Goal: Information Seeking & Learning: Learn about a topic

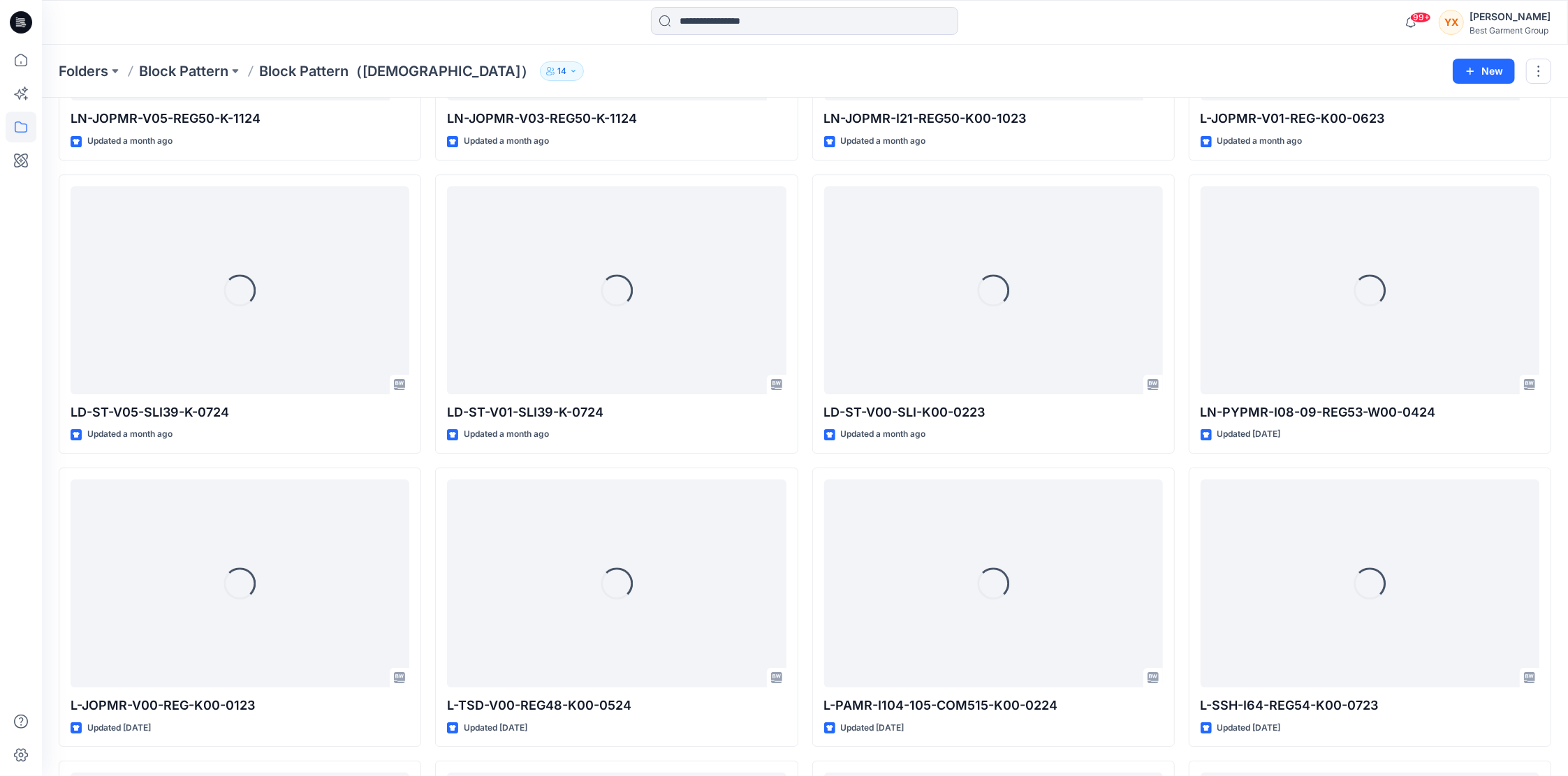
scroll to position [4103, 0]
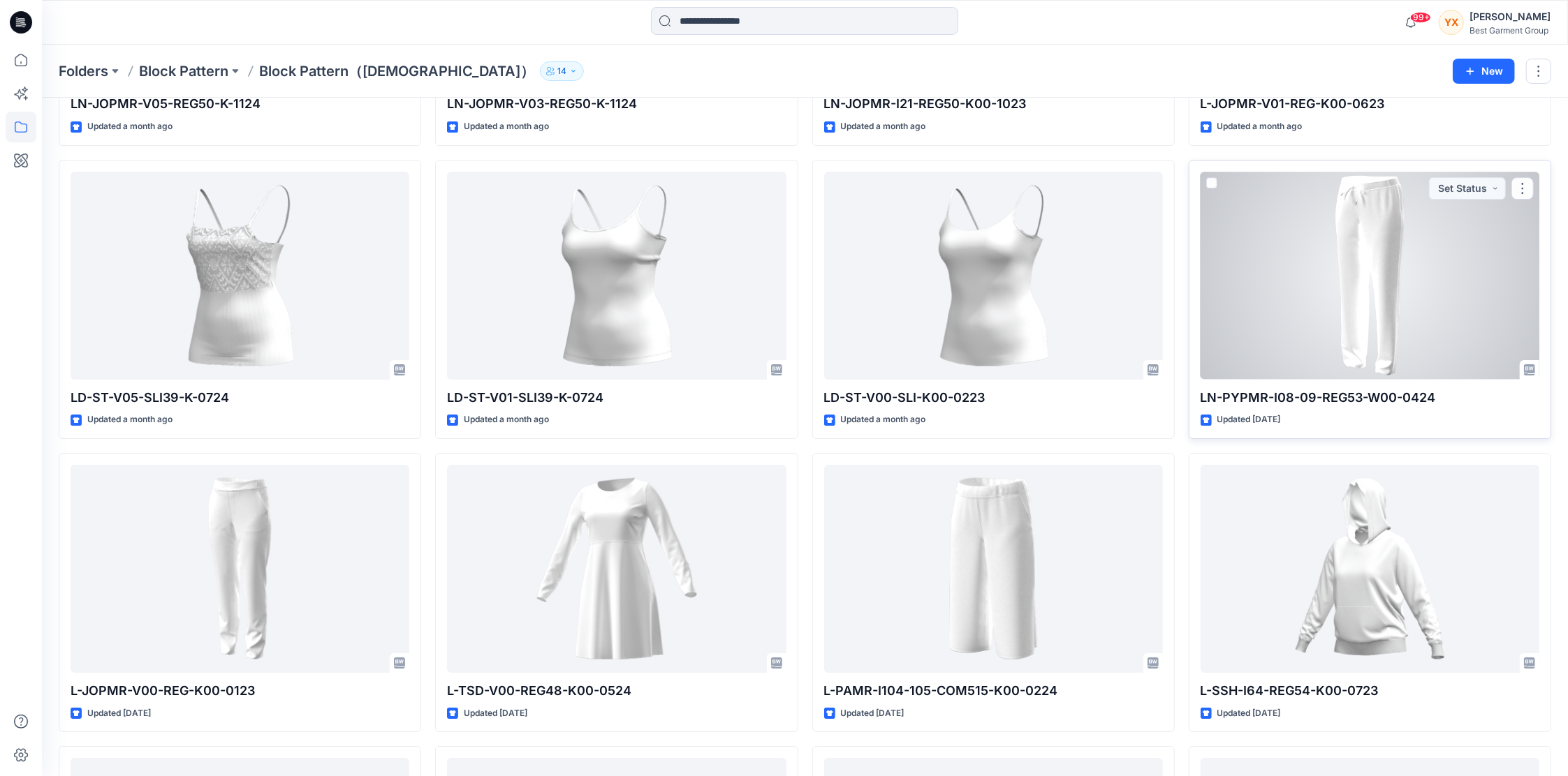
click at [1420, 260] on div at bounding box center [1370, 275] width 339 height 208
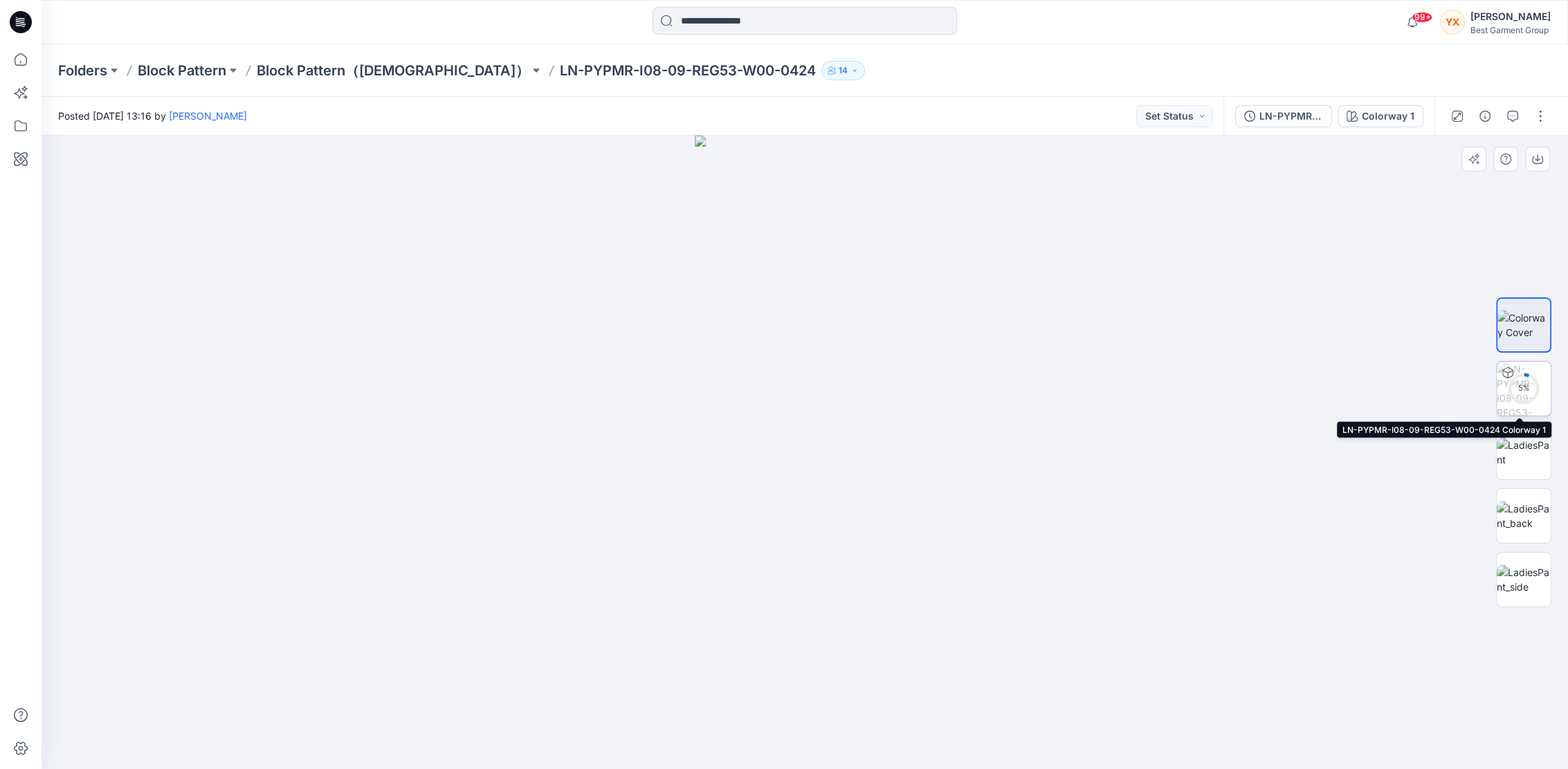
click at [1516, 391] on div "5 %" at bounding box center [1523, 388] width 33 height 12
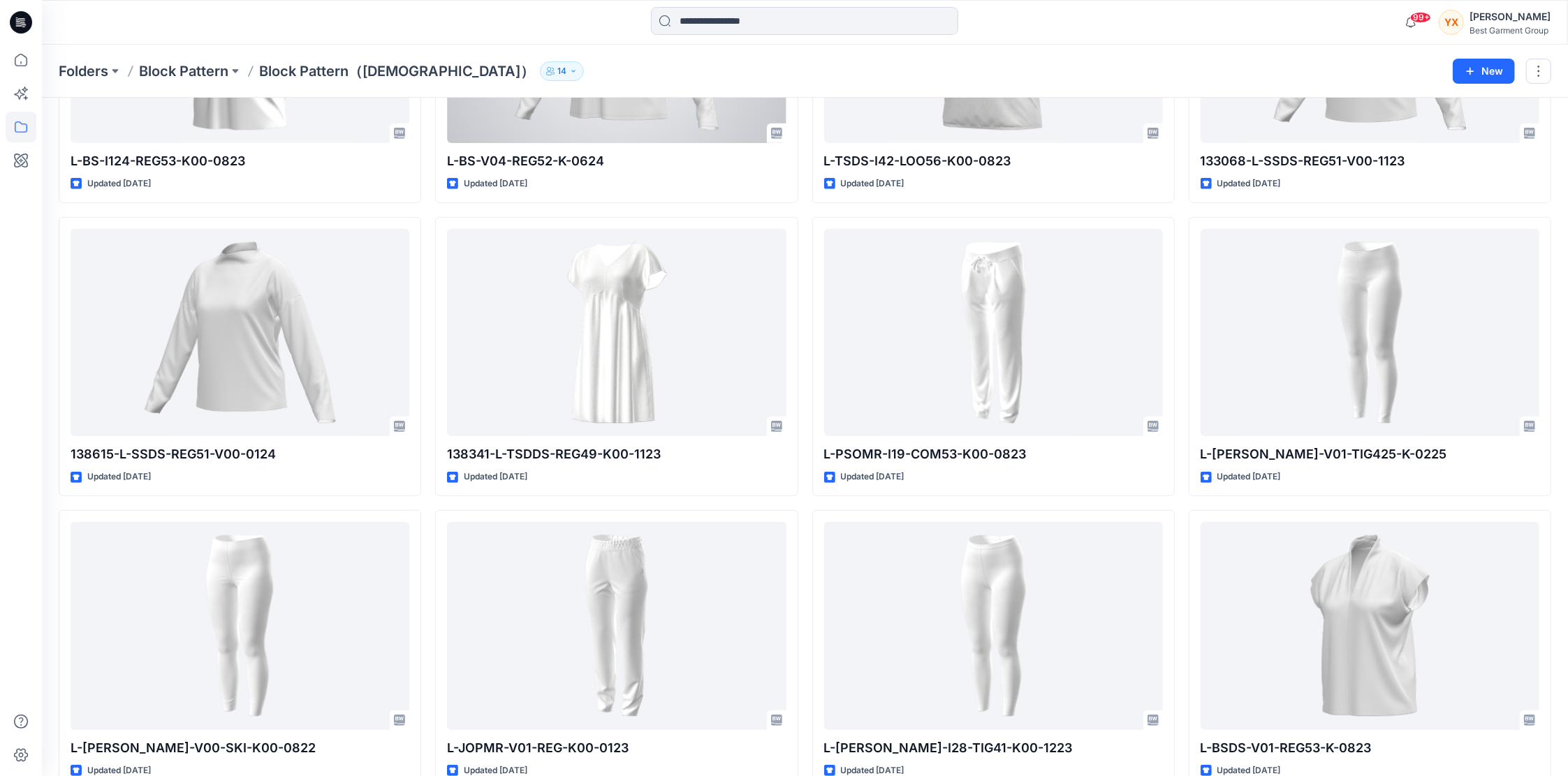
scroll to position [5220, 0]
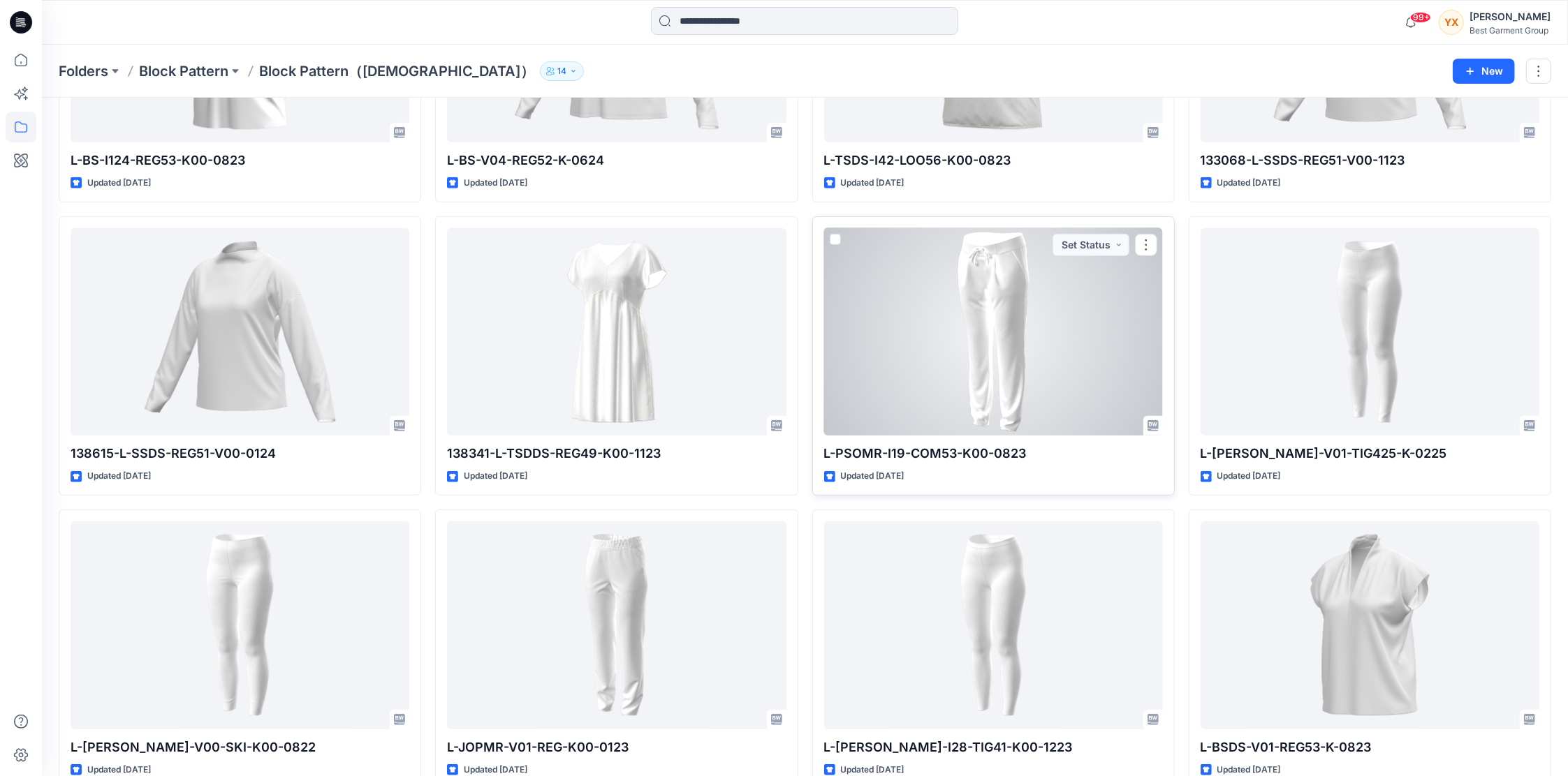
click at [989, 305] on div at bounding box center [993, 332] width 339 height 208
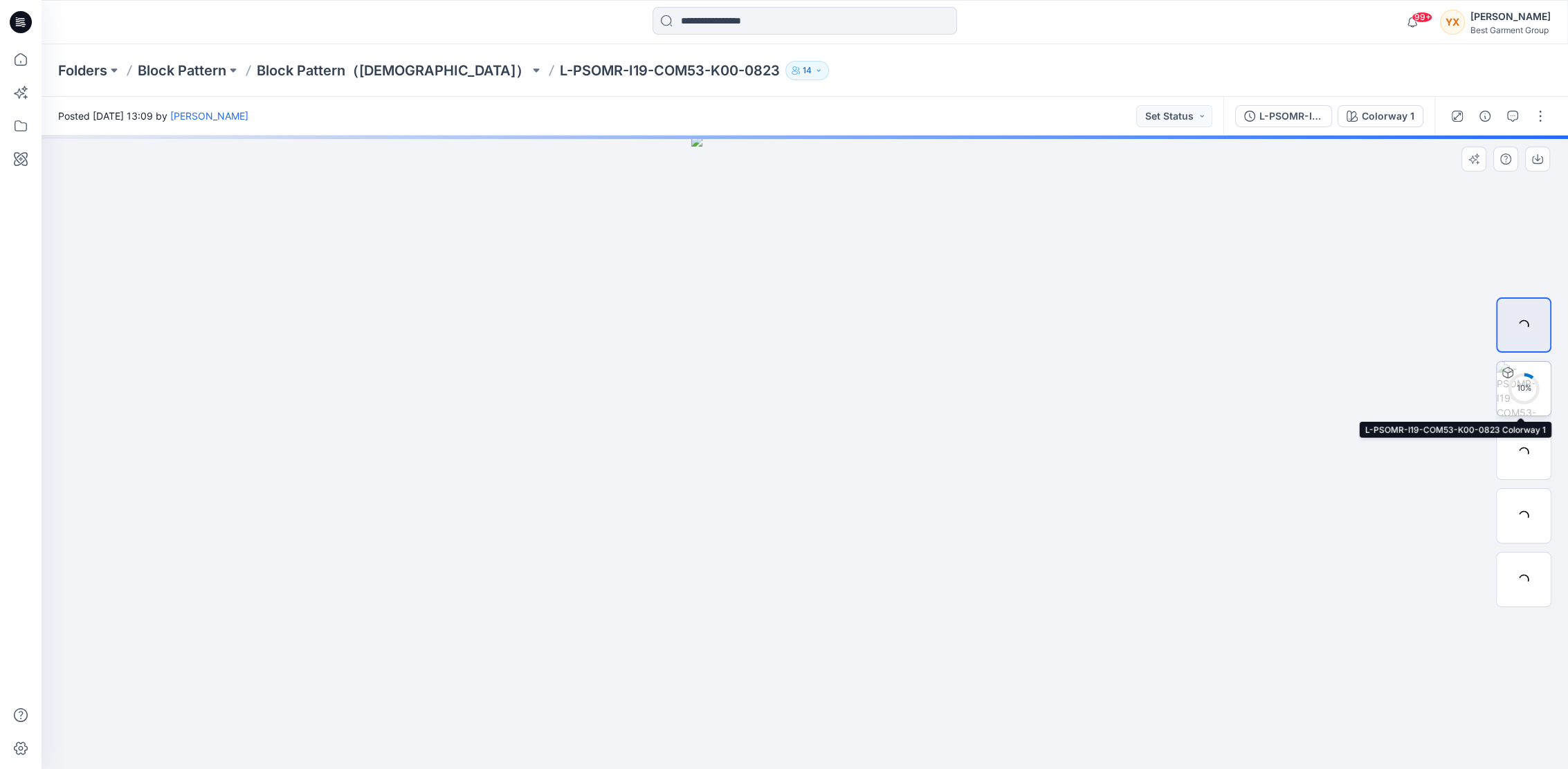
click at [1534, 382] on div "10 %" at bounding box center [1523, 388] width 33 height 12
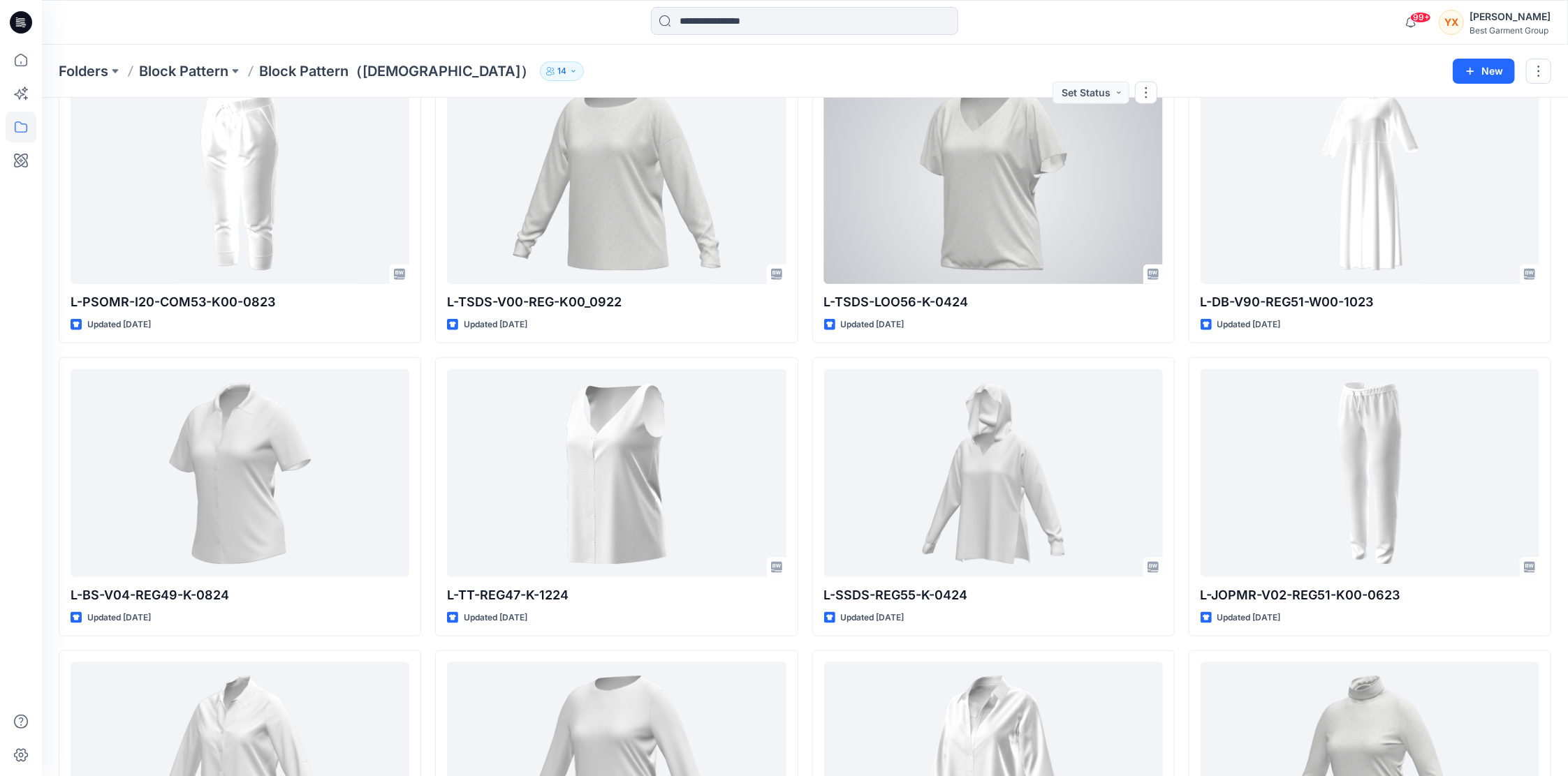
scroll to position [5964, 0]
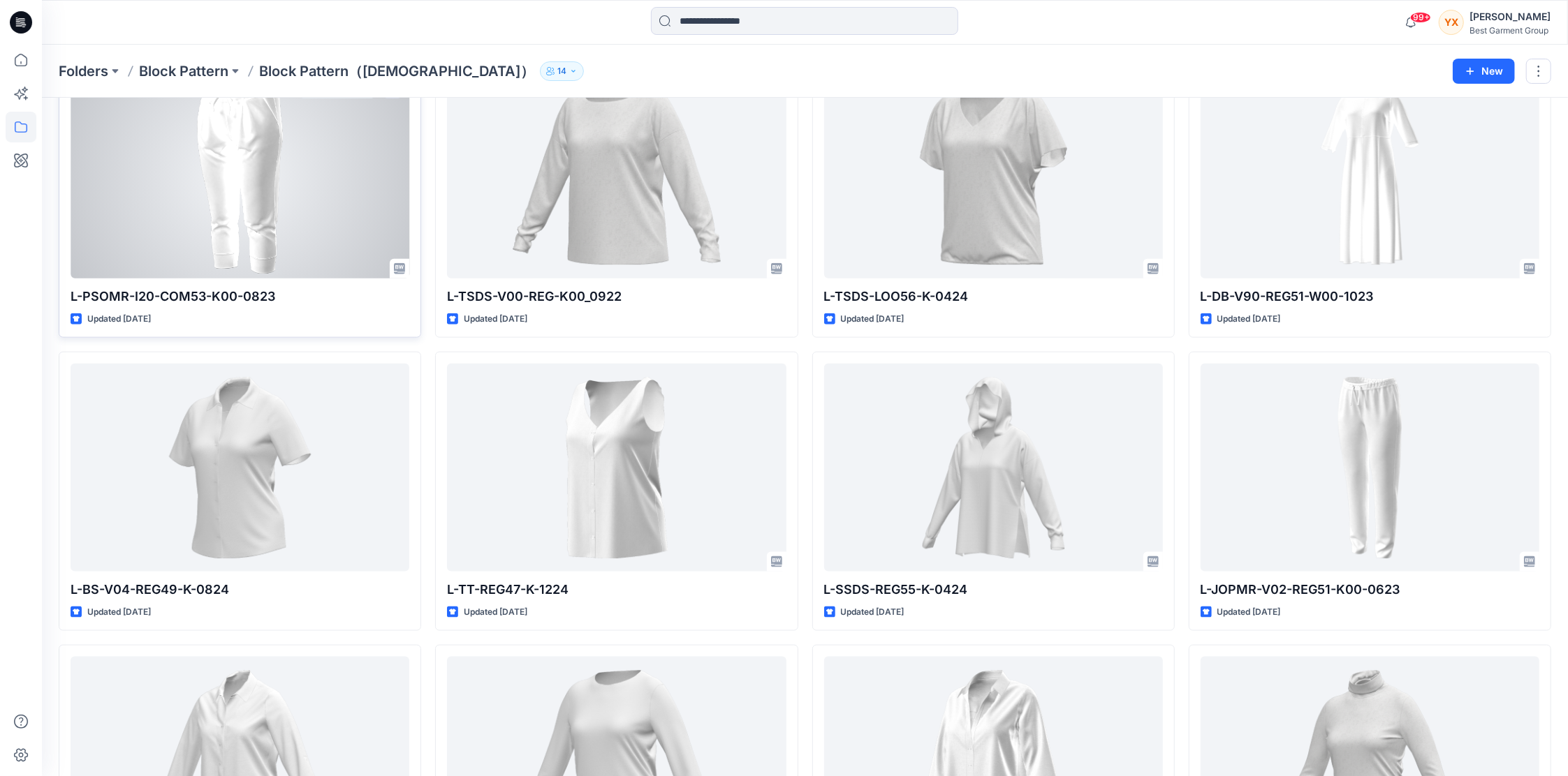
click at [257, 148] on div at bounding box center [240, 175] width 339 height 208
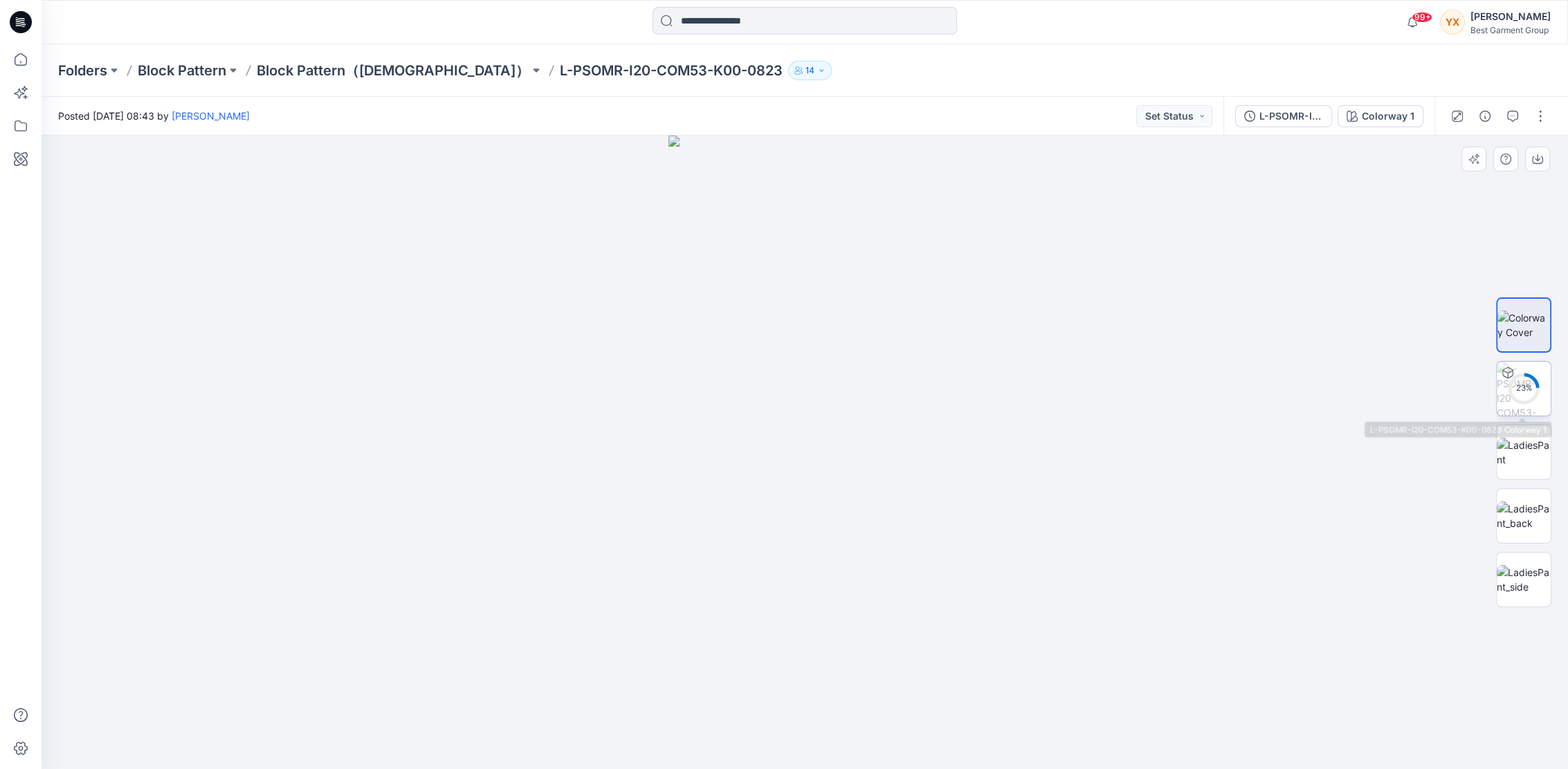
click at [1527, 370] on img at bounding box center [1523, 388] width 54 height 54
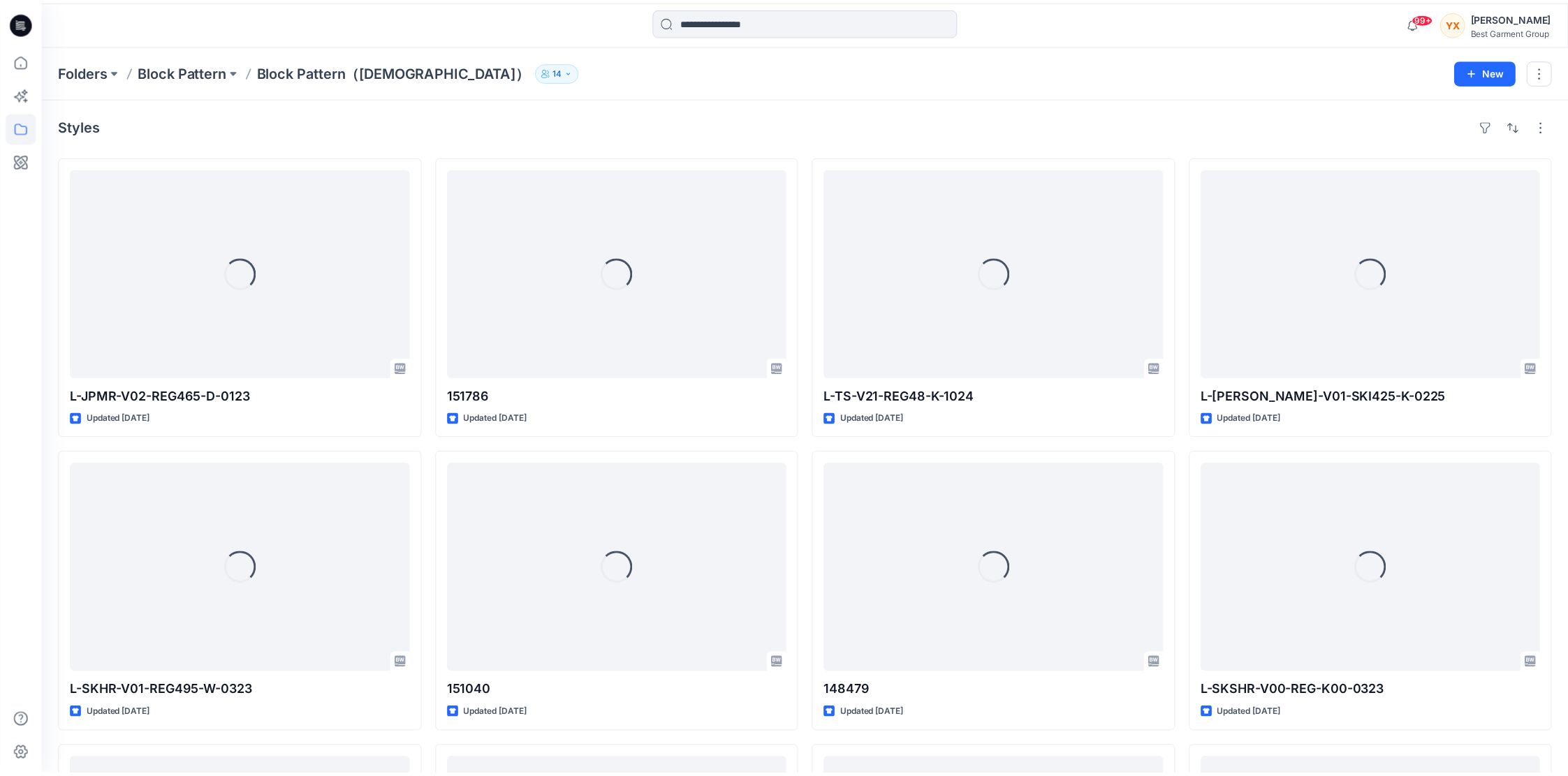
scroll to position [5964, 0]
